Goal: Task Accomplishment & Management: Manage account settings

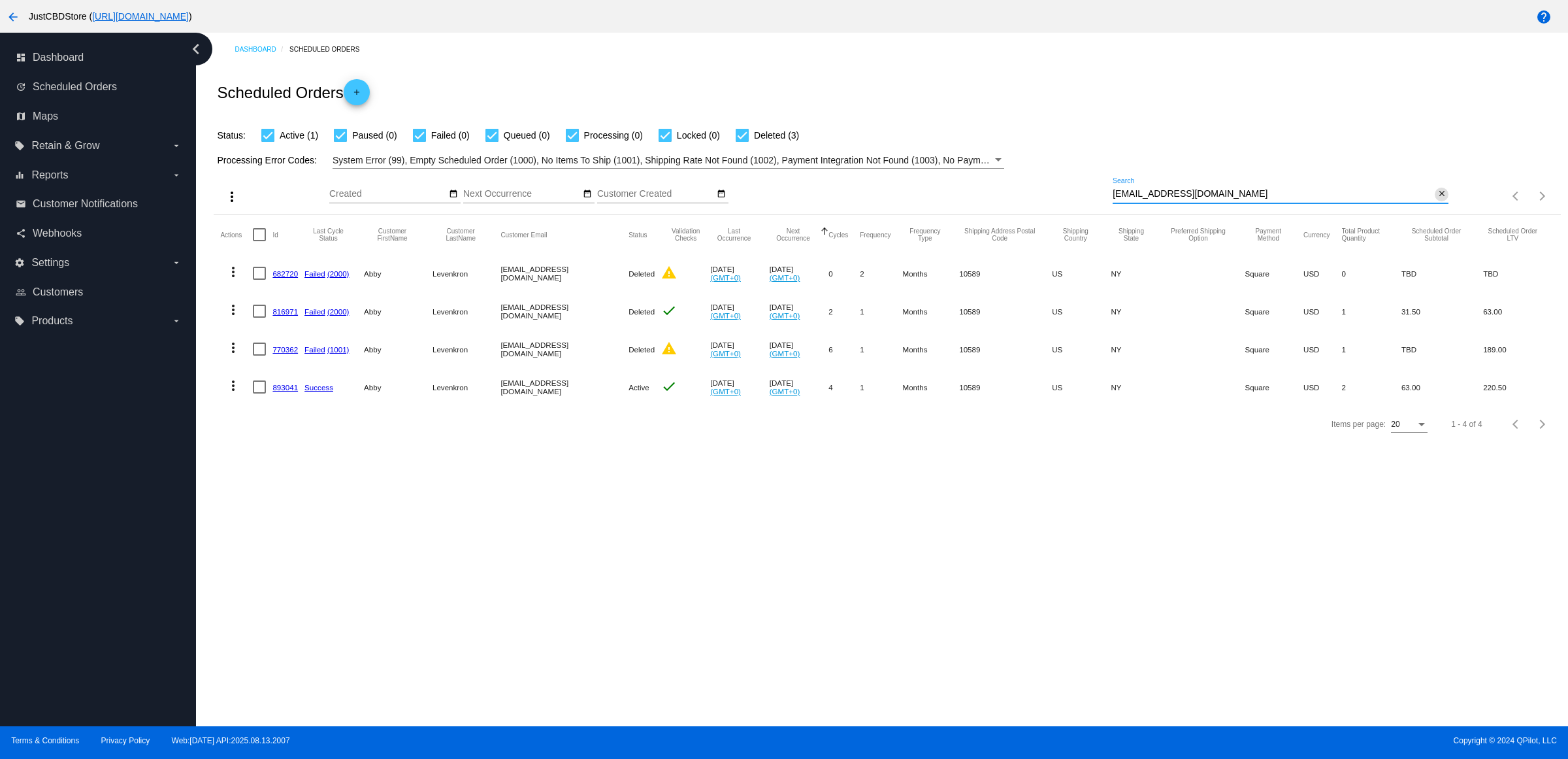
click at [1442, 199] on mat-icon "close" at bounding box center [1442, 193] width 9 height 11
click at [1442, 206] on mat-icon "search" at bounding box center [1441, 196] width 16 height 20
click at [1441, 199] on input "Search" at bounding box center [1281, 193] width 336 height 11
type input "[EMAIL_ADDRESS][DOMAIN_NAME]"
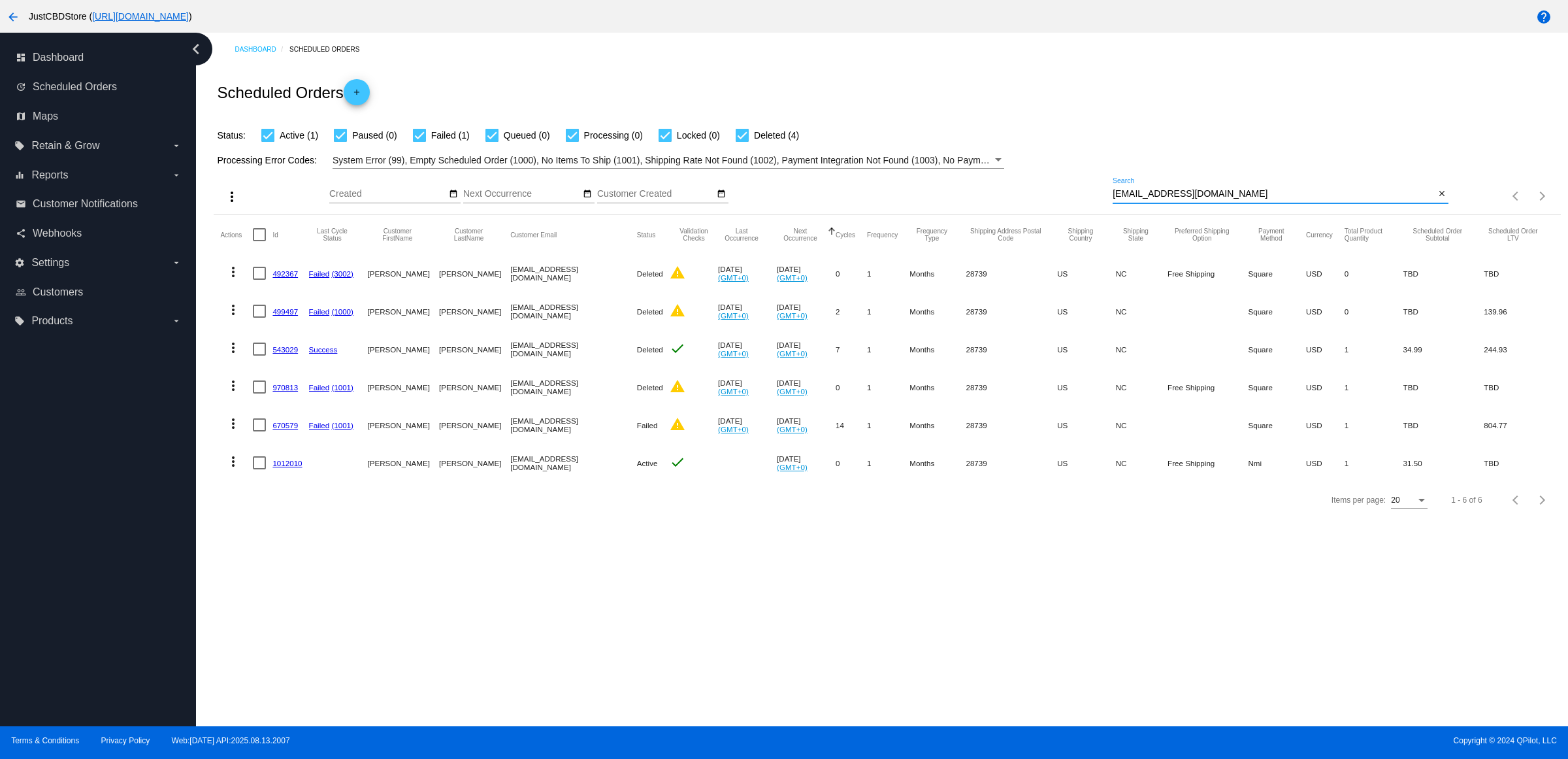
click at [292, 429] on link "670579" at bounding box center [285, 425] width 25 height 8
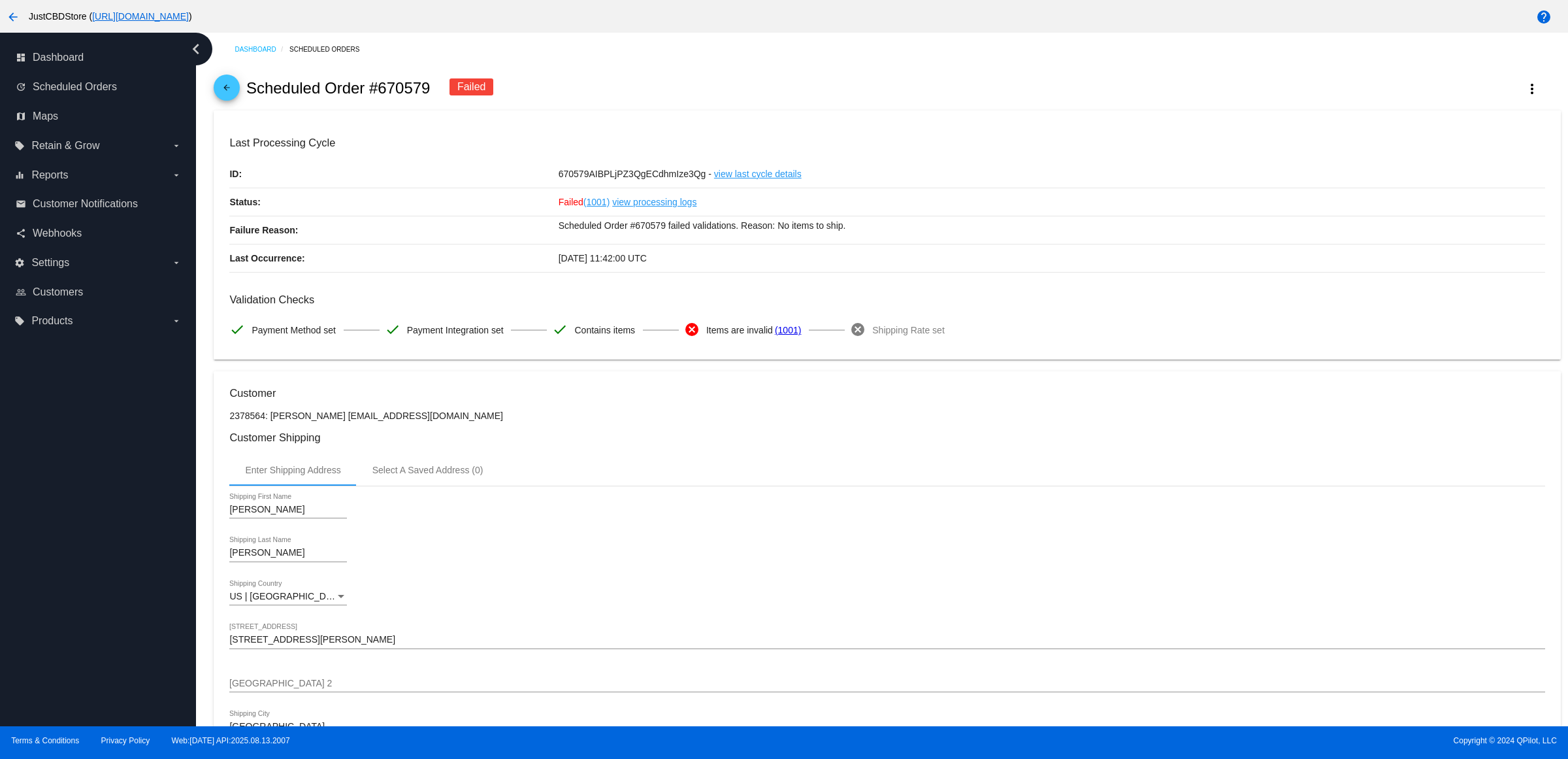
click at [229, 92] on mat-icon "arrow_back" at bounding box center [227, 91] width 16 height 16
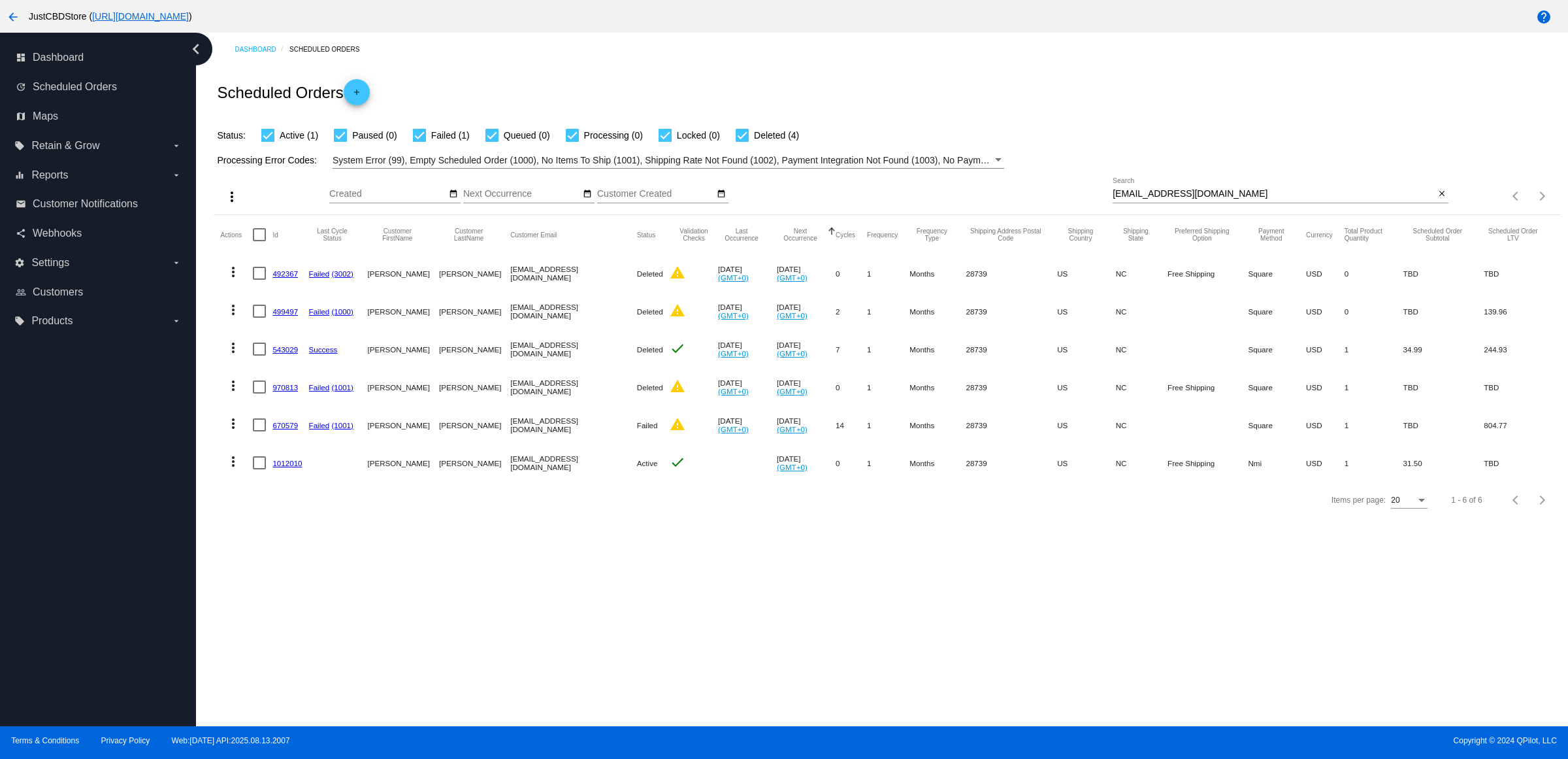
click at [291, 467] on link "1012010" at bounding box center [287, 463] width 30 height 8
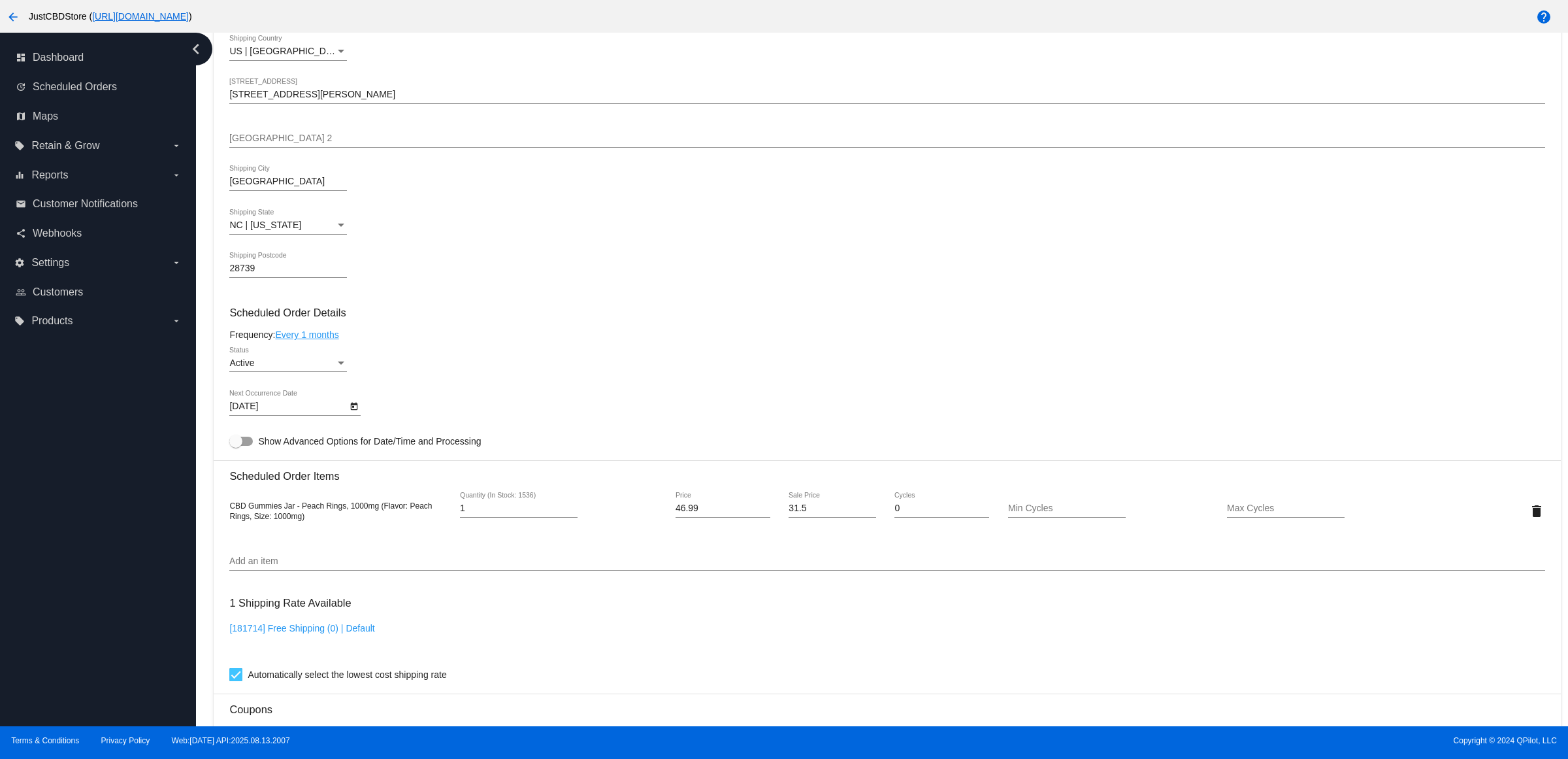
scroll to position [735, 0]
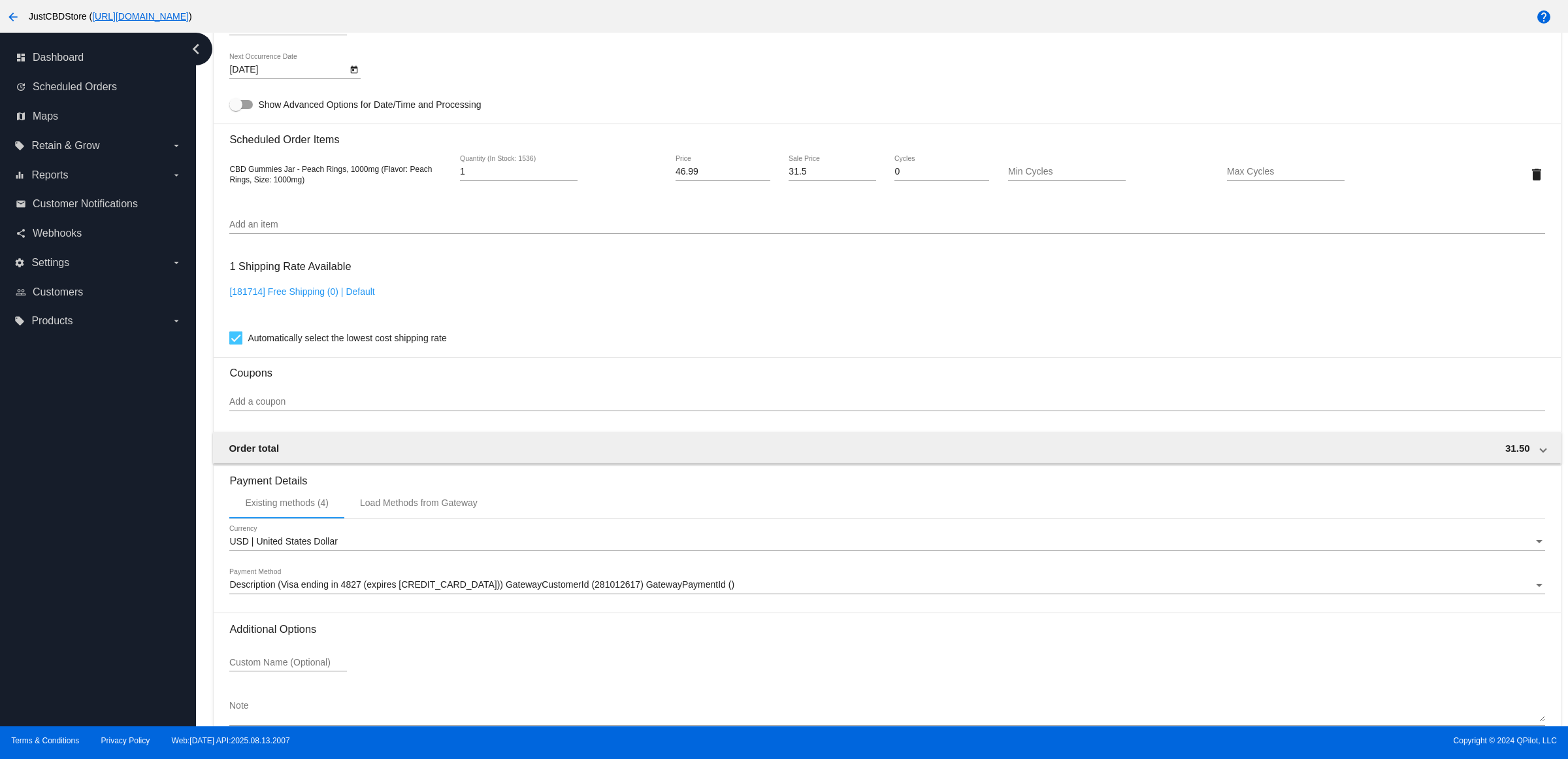
click at [506, 230] on input "Add an item" at bounding box center [887, 225] width 1315 height 11
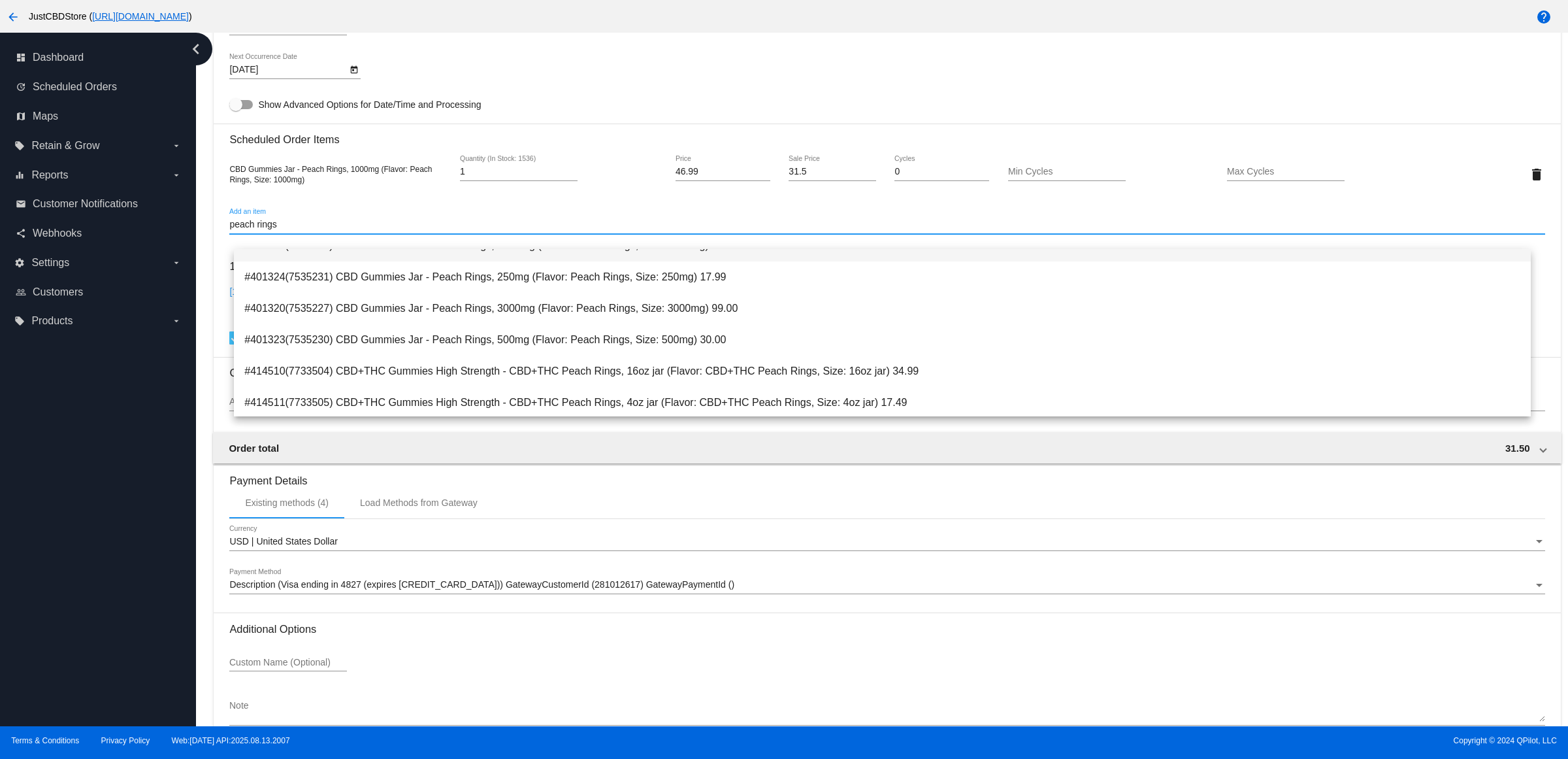
scroll to position [397, 0]
type input "peach rings"
click at [600, 376] on span "#414510(7733504) CBD+THC Gummies High Strength - CBD+THC Peach Rings, 16oz jar …" at bounding box center [882, 370] width 1276 height 31
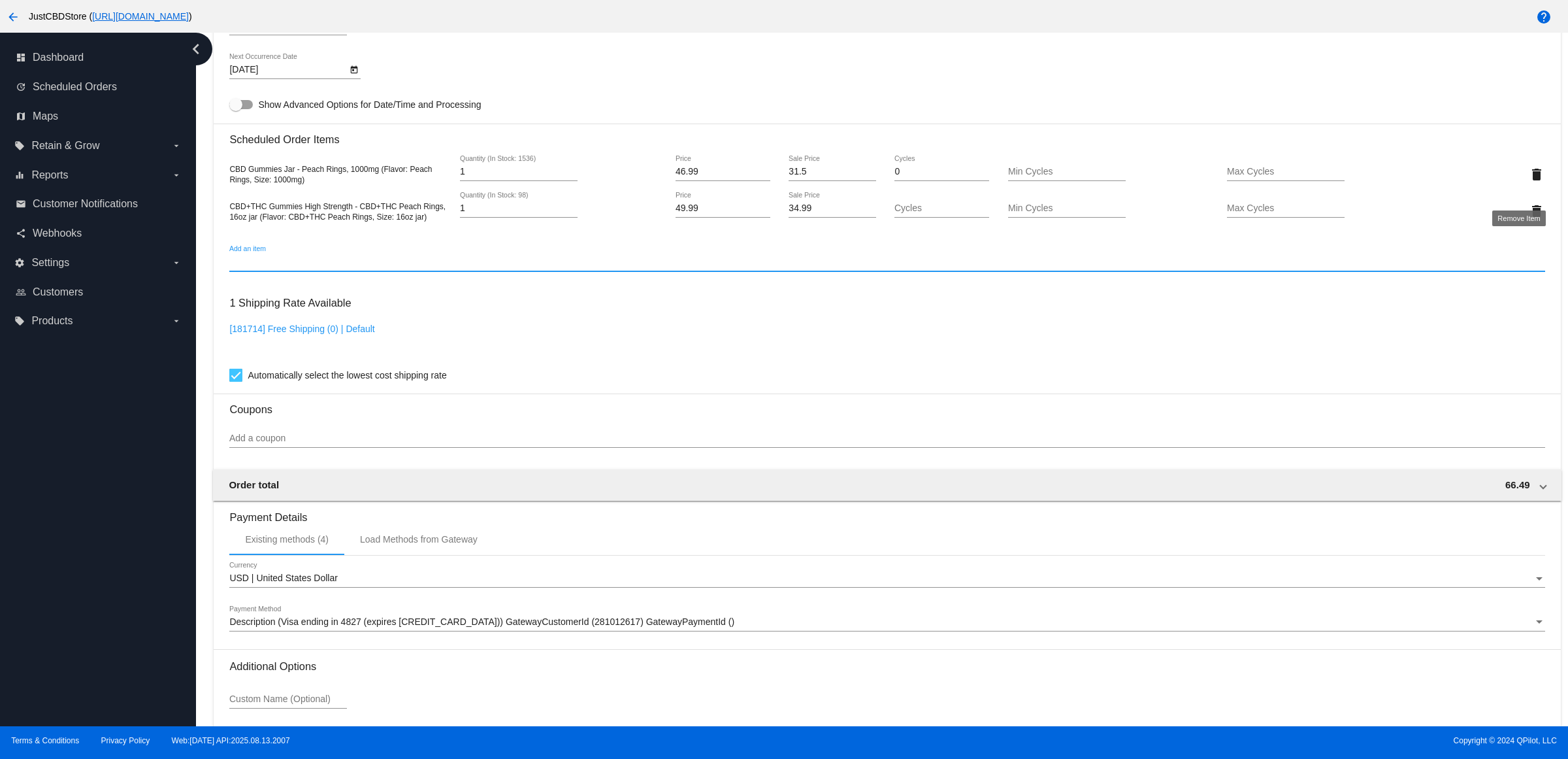
click at [1532, 181] on mat-card "Customer 2378564: [PERSON_NAME] [EMAIL_ADDRESS][DOMAIN_NAME] Customer Shipping …" at bounding box center [887, 162] width 1347 height 1344
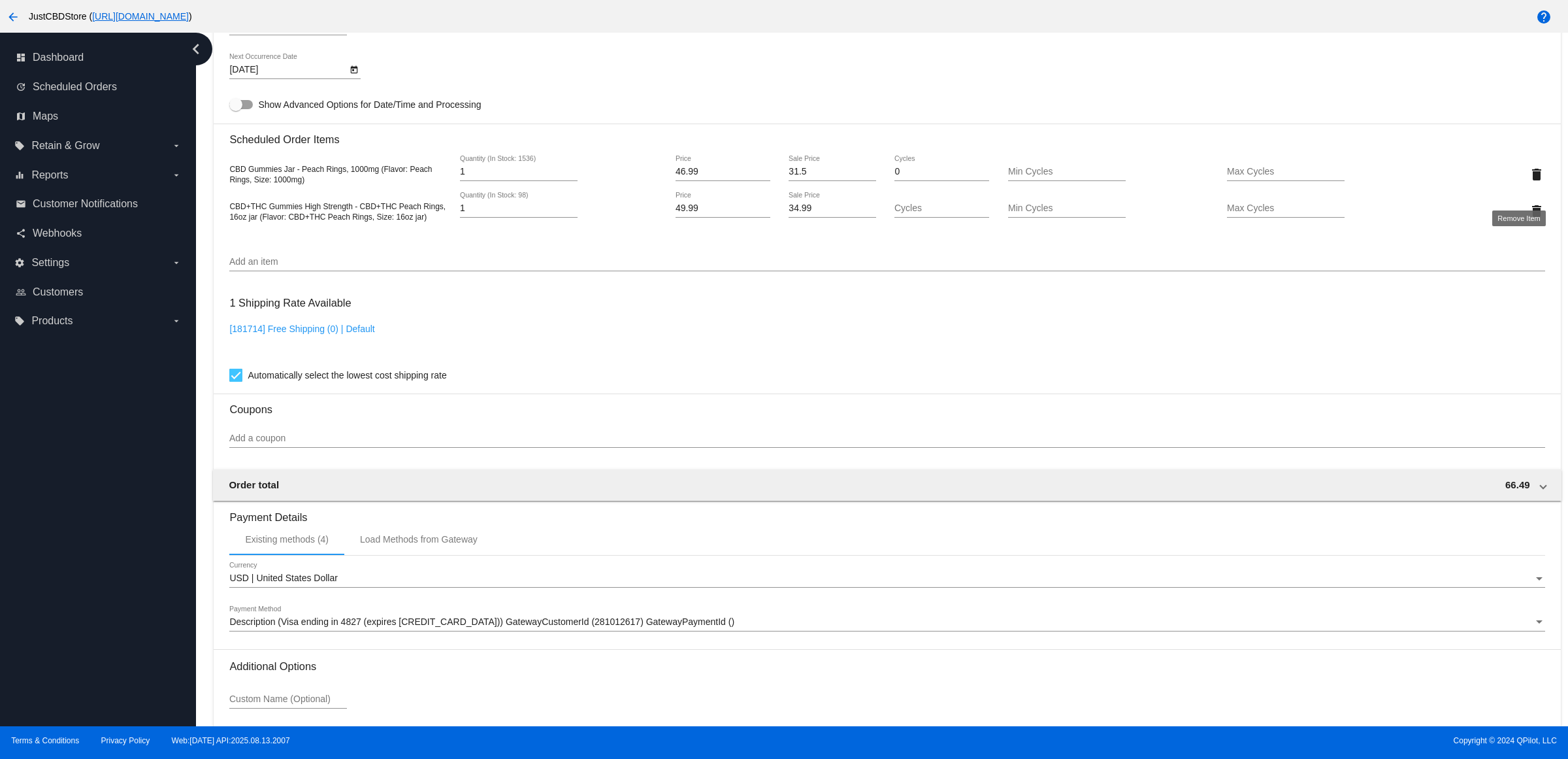
click at [1529, 182] on mat-icon "delete" at bounding box center [1537, 174] width 16 height 16
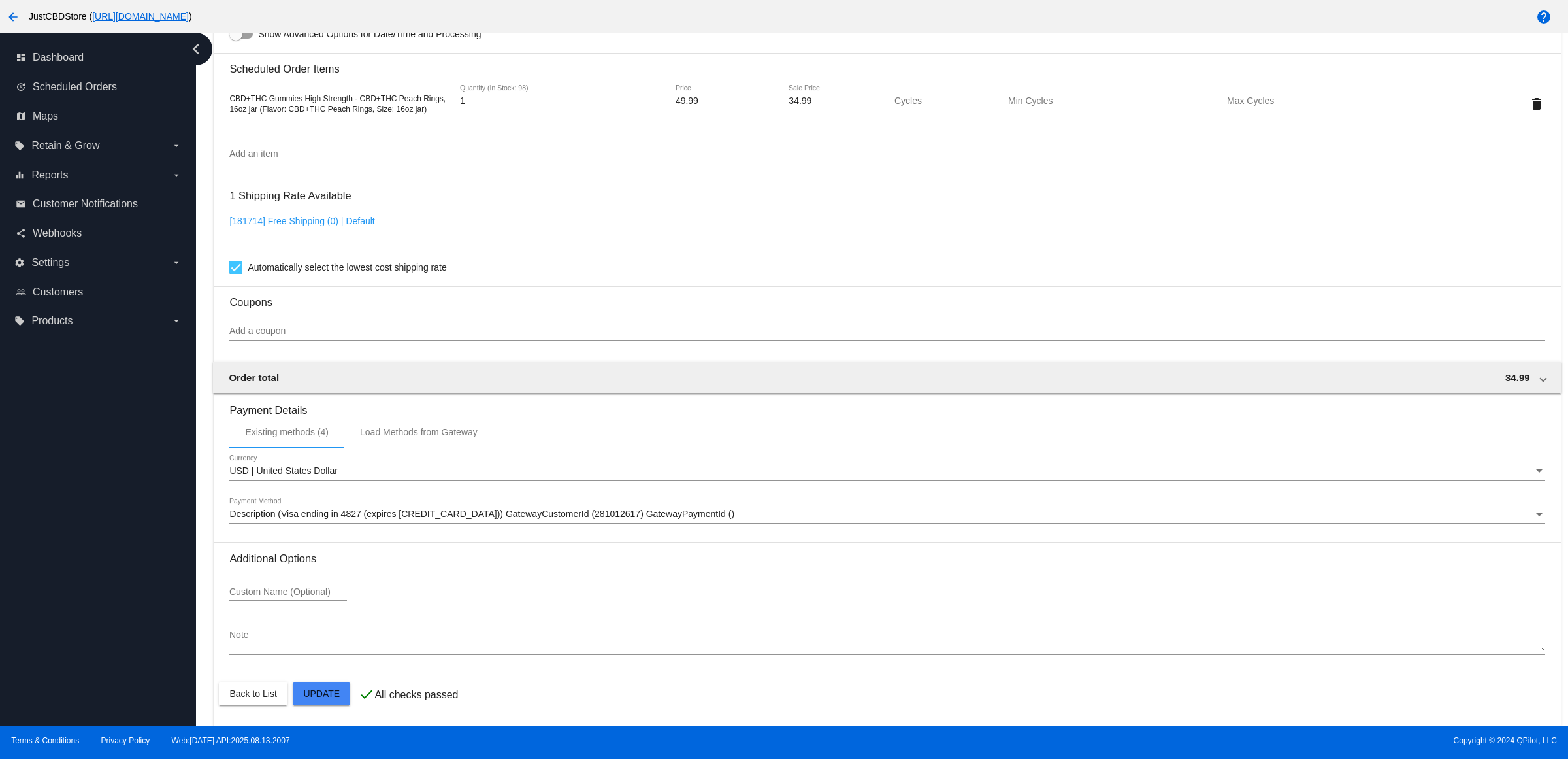
click at [330, 691] on mat-card "Customer 2378564: [PERSON_NAME] [EMAIL_ADDRESS][DOMAIN_NAME] Customer Shipping …" at bounding box center [887, 73] width 1347 height 1307
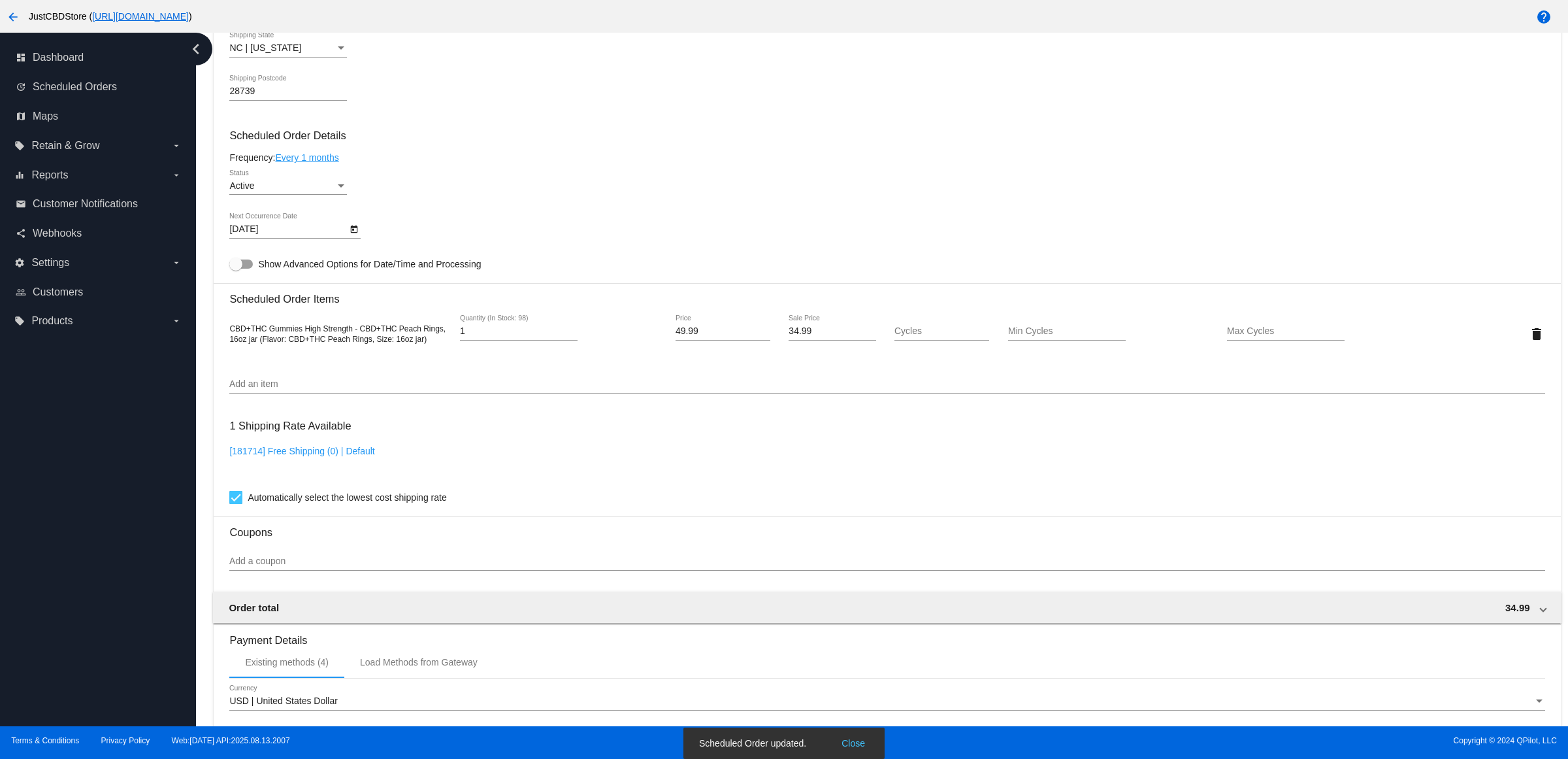
scroll to position [494, 0]
